Goal: Navigation & Orientation: Find specific page/section

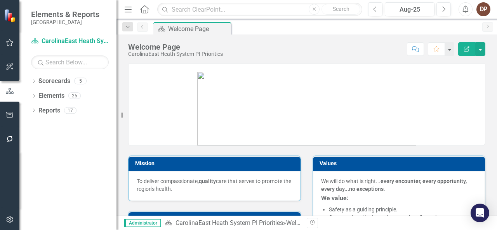
scroll to position [294, 0]
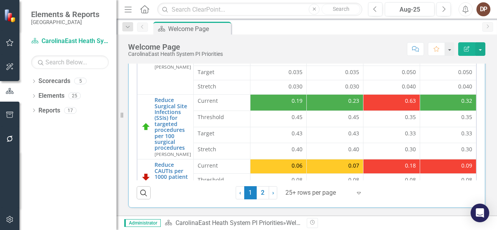
drag, startPoint x: 489, startPoint y: 115, endPoint x: 491, endPoint y: 105, distance: 10.3
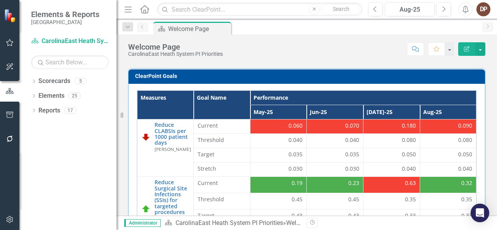
scroll to position [215, 0]
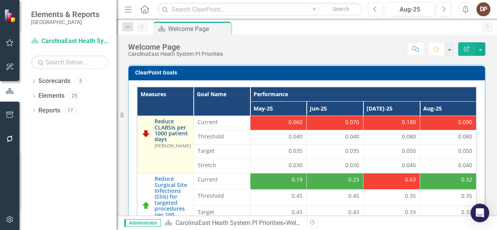
click at [159, 129] on link "Reduce CLABSIs per 1000 patient days" at bounding box center [172, 130] width 36 height 24
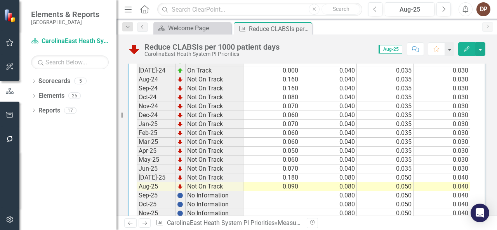
scroll to position [425, 0]
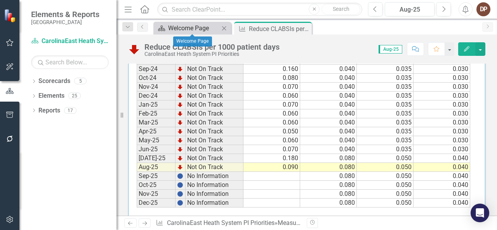
click at [193, 26] on div "Welcome Page" at bounding box center [193, 28] width 51 height 10
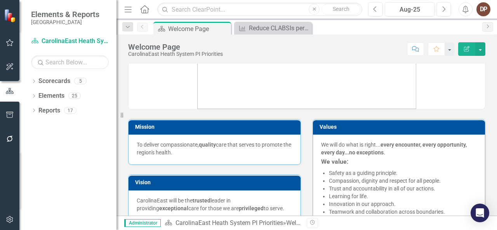
scroll to position [42, 0]
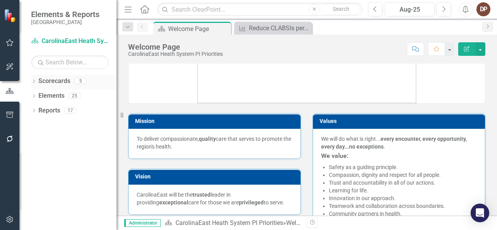
click at [45, 80] on link "Scorecards" at bounding box center [54, 81] width 32 height 9
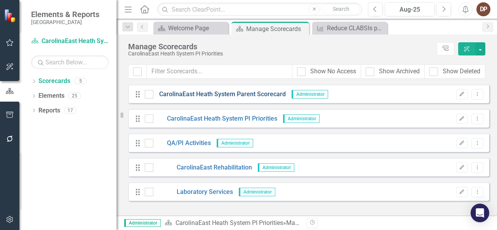
click at [198, 92] on link "CarolinaEast Heath System Parent Scorecard" at bounding box center [219, 94] width 132 height 9
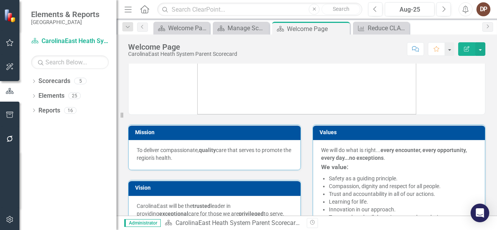
scroll to position [26, 0]
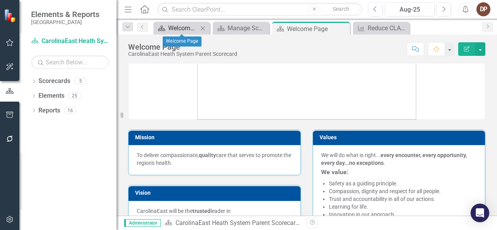
click at [180, 24] on div "Welcome Page" at bounding box center [183, 28] width 30 height 10
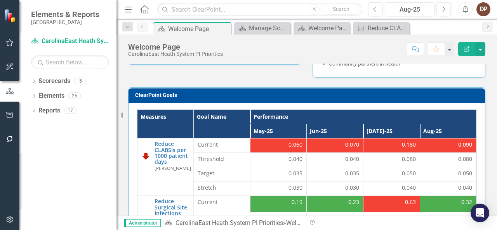
scroll to position [194, 0]
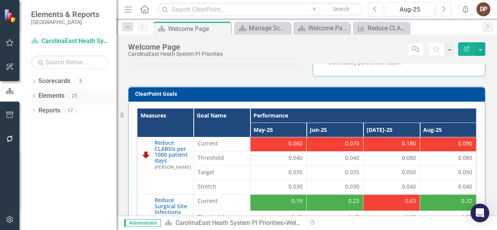
click at [45, 93] on link "Elements" at bounding box center [51, 96] width 26 height 9
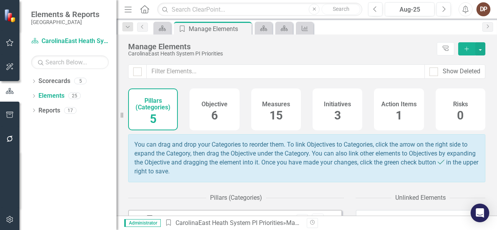
click at [273, 108] on div "15" at bounding box center [275, 115] width 13 height 17
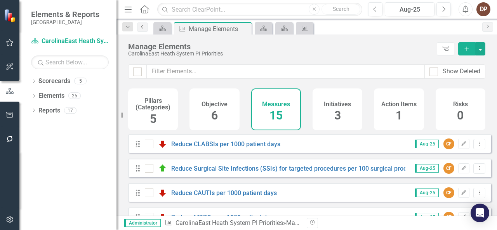
click at [141, 26] on icon "Previous" at bounding box center [142, 26] width 6 height 5
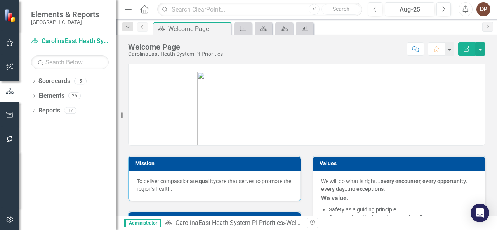
click at [141, 26] on icon "Previous" at bounding box center [142, 26] width 6 height 5
